Goal: Communication & Community: Participate in discussion

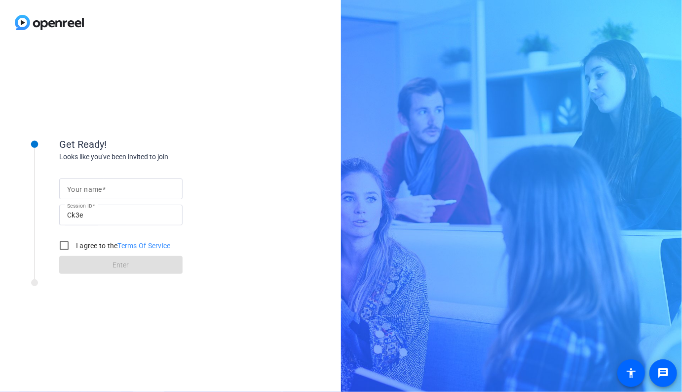
click at [87, 188] on mat-label "Your name" at bounding box center [84, 189] width 35 height 8
click at [87, 188] on input "Your name" at bounding box center [121, 189] width 108 height 12
type input "[PERSON_NAME]"
click at [62, 245] on input "I agree to the Terms Of Service" at bounding box center [64, 245] width 20 height 20
checkbox input "true"
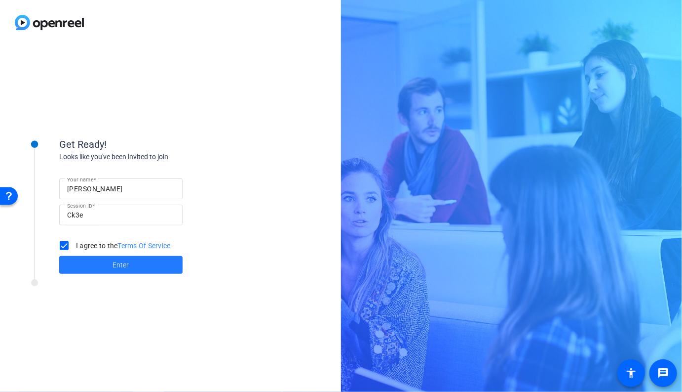
click at [102, 271] on span at bounding box center [120, 265] width 123 height 24
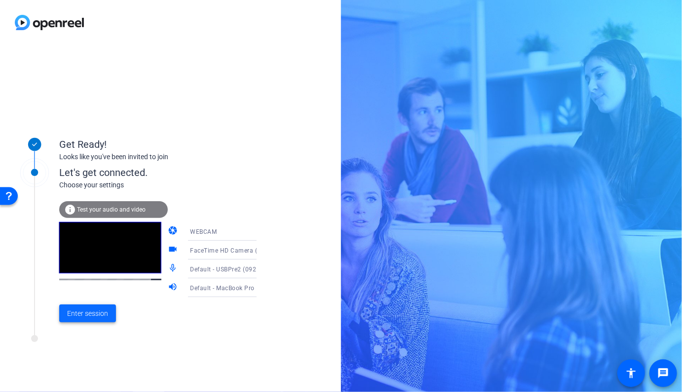
click at [104, 309] on span "Enter session" at bounding box center [87, 313] width 41 height 10
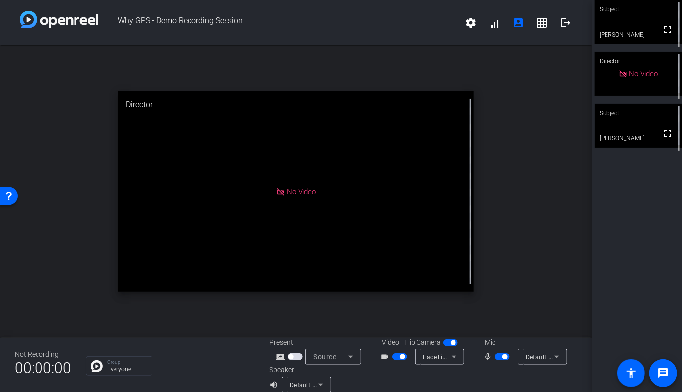
click at [636, 132] on video at bounding box center [638, 126] width 87 height 44
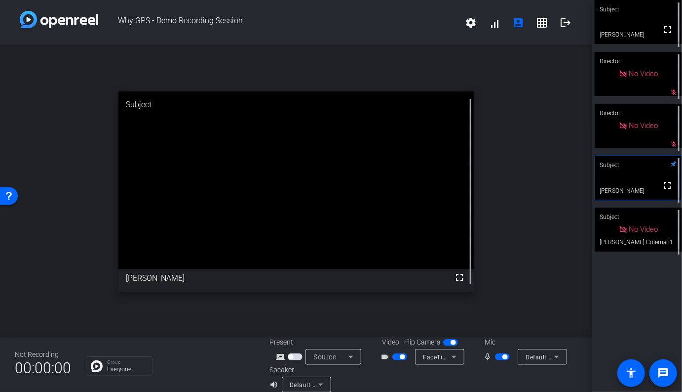
click at [502, 357] on span "button" at bounding box center [502, 356] width 15 height 7
click at [505, 355] on span "button" at bounding box center [502, 356] width 15 height 7
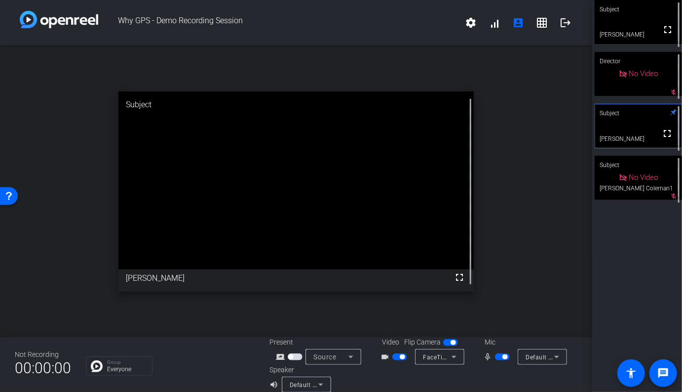
click at [501, 357] on span "button" at bounding box center [502, 356] width 15 height 7
click at [495, 353] on button "button" at bounding box center [502, 356] width 15 height 7
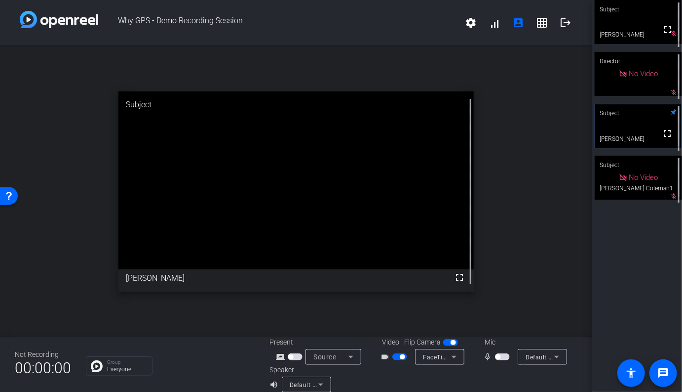
click at [495, 353] on button "button" at bounding box center [502, 356] width 15 height 7
click at [502, 357] on span "button" at bounding box center [502, 356] width 15 height 7
click at [502, 357] on button "button" at bounding box center [502, 356] width 15 height 7
click at [501, 358] on span "button" at bounding box center [502, 356] width 15 height 7
click at [507, 359] on span "button" at bounding box center [502, 356] width 15 height 7
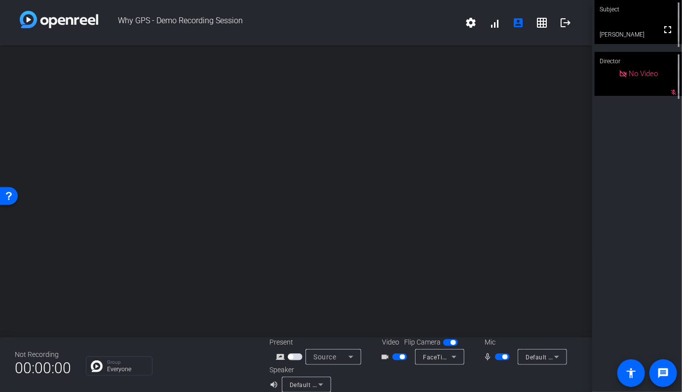
click at [397, 356] on span "button" at bounding box center [399, 356] width 15 height 7
click at [502, 355] on span "button" at bounding box center [502, 356] width 15 height 7
